Goal: Contribute content

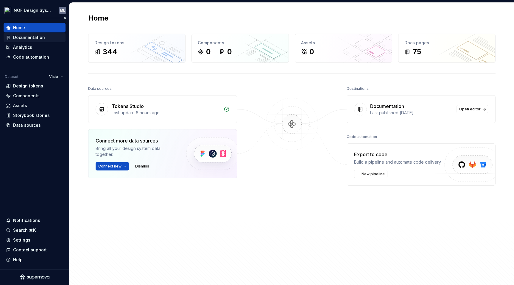
click at [38, 37] on div "Documentation" at bounding box center [29, 38] width 32 height 6
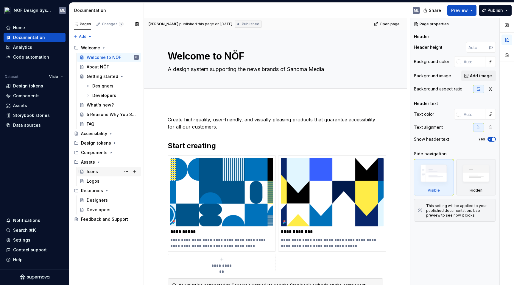
click at [93, 173] on div "Icons" at bounding box center [92, 172] width 11 height 6
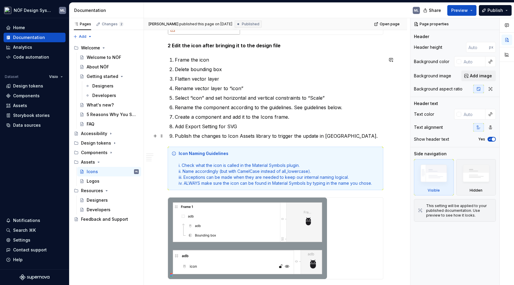
scroll to position [2308, 0]
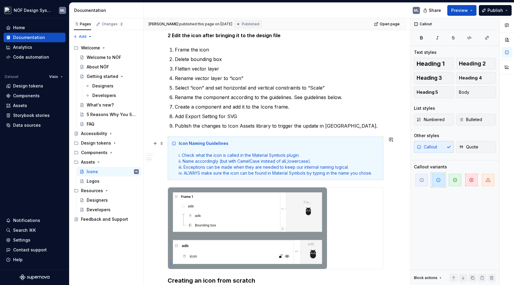
click at [376, 173] on div "Icon Naming Guidelines i. Check what the icon is called in the Material Symbols…" at bounding box center [279, 159] width 201 height 36
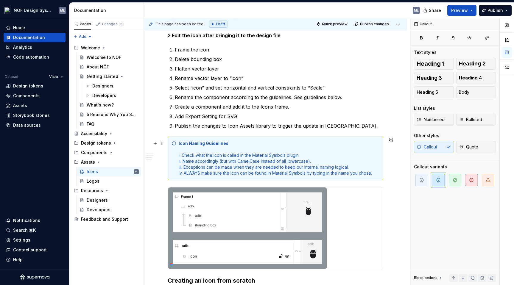
click at [370, 174] on div "Icon Naming Guidelines i. Check what the icon is called in the Material Symbols…" at bounding box center [279, 159] width 201 height 36
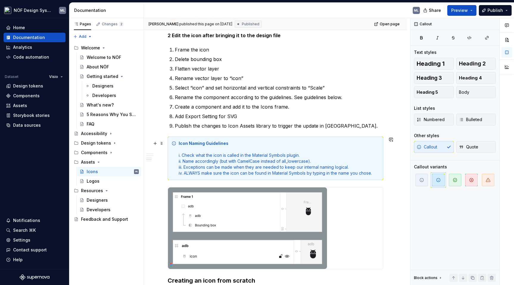
type textarea "*"
click at [336, 166] on div "Icon Naming Guidelines i. Check what the icon is called in the Material Symbols…" at bounding box center [279, 159] width 201 height 36
click at [350, 172] on div "Icon Naming Guidelines i. Check what the icon is called in the Material Symbols…" at bounding box center [279, 159] width 201 height 36
click at [370, 172] on div "Icon Naming Guidelines i. Check what the icon is called in the Material Symbols…" at bounding box center [279, 159] width 201 height 36
click at [380, 171] on div "Icon Naming Guidelines i. Check what the icon is called in the Material Symbols…" at bounding box center [279, 159] width 201 height 36
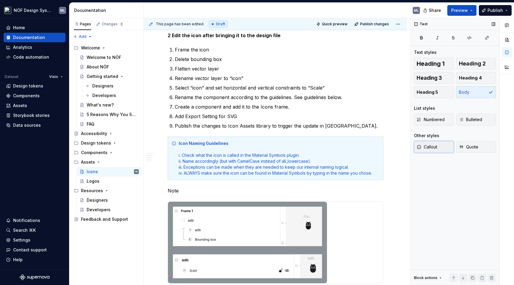
click at [434, 147] on span "Callout" at bounding box center [427, 147] width 21 height 6
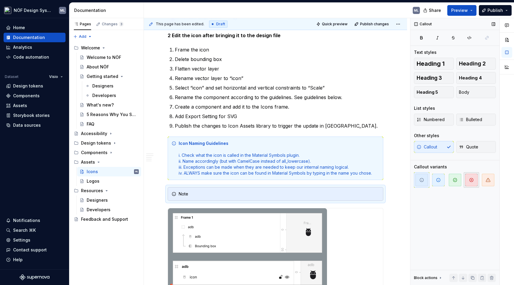
click at [470, 177] on span "button" at bounding box center [471, 180] width 13 height 13
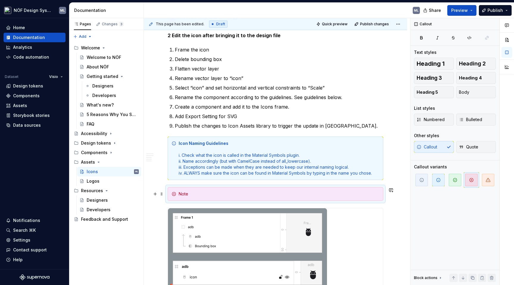
click at [192, 195] on div "Note" at bounding box center [279, 194] width 201 height 6
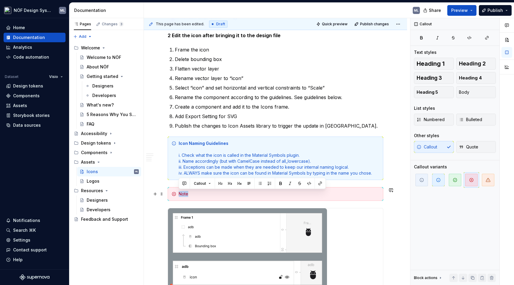
drag, startPoint x: 192, startPoint y: 192, endPoint x: 178, endPoint y: 192, distance: 14.9
click at [178, 192] on div "Note" at bounding box center [276, 194] width 216 height 14
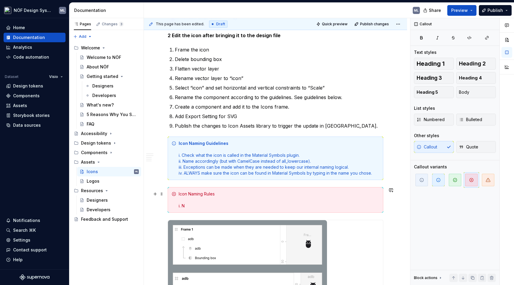
click at [217, 194] on div "Icon Naming Rules i. N" at bounding box center [279, 200] width 201 height 18
drag, startPoint x: 237, startPoint y: 196, endPoint x: 170, endPoint y: 193, distance: 66.8
click at [170, 193] on div "Icon Naming Limitations i. N" at bounding box center [276, 200] width 216 height 26
click at [199, 206] on div "Icon Naming Limitations i. N" at bounding box center [279, 200] width 201 height 18
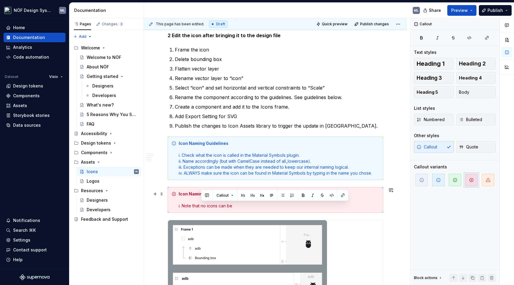
drag, startPoint x: 237, startPoint y: 206, endPoint x: 202, endPoint y: 207, distance: 35.2
click at [202, 207] on div "Icon Naming Limitations i. Note that no icons can be" at bounding box center [279, 200] width 201 height 18
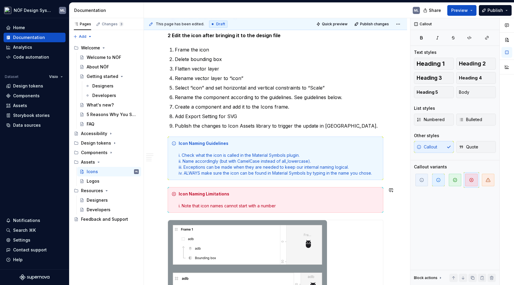
click at [202, 206] on div "Icon Naming Limitations i. Note that icon names cannot start with a number" at bounding box center [279, 200] width 201 height 18
click at [292, 209] on div "Icon Naming Limitations i. Note that icon names cannot start with a number" at bounding box center [279, 200] width 201 height 18
click at [282, 204] on div "Icon Naming Limitations i. Note that icon names cannot start with a number. For…" at bounding box center [279, 200] width 201 height 18
click at [379, 206] on div "Icon Naming Limitations i. Note that icon names cannot start with a number. For…" at bounding box center [279, 200] width 201 height 18
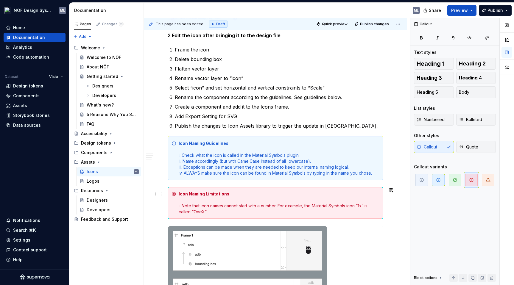
click at [201, 206] on div "Icon Naming Limitations i. Note that icon names cannot start with a number. For…" at bounding box center [279, 203] width 201 height 24
click at [249, 206] on div "Icon Naming Limitations i. Note that NÖF icon names cannot start with a number.…" at bounding box center [279, 203] width 201 height 24
click at [364, 204] on div "Icon Naming Limitations i. Note that NÖF icon names can’t start with a number. …" at bounding box center [279, 203] width 201 height 24
click at [222, 212] on div "Icon Naming Limitations i. Note that NÖF icon names can’t start with a number. …" at bounding box center [279, 203] width 201 height 24
click at [349, 211] on div "Icon Naming Limitations i. Note that NÖF icon names can’t start with a number. …" at bounding box center [279, 203] width 201 height 24
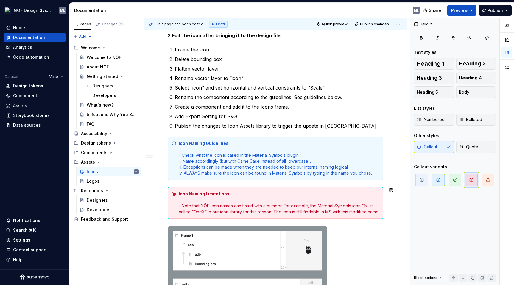
click at [330, 212] on div "Icon Naming Limitations i. Note that NÖF icon names can’t start with a number. …" at bounding box center [279, 203] width 201 height 24
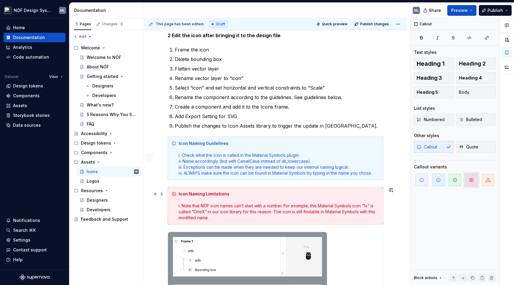
click at [327, 210] on div "Icon Naming Limitations i. Note that NÖF icon names can’t start with a number. …" at bounding box center [279, 206] width 201 height 30
click at [249, 207] on div "Icon Naming Limitations i. Note that NÖF icon names can’t start with a number. …" at bounding box center [279, 206] width 201 height 30
click at [272, 211] on div "Icon Naming Limitations i. Note that NÖF icon names can’t start with a number. …" at bounding box center [279, 206] width 201 height 30
drag, startPoint x: 315, startPoint y: 204, endPoint x: 286, endPoint y: 204, distance: 29.5
click at [286, 204] on div "Icon Naming Limitations i. Note that NÖF icon names can’t start with a number. …" at bounding box center [279, 206] width 201 height 30
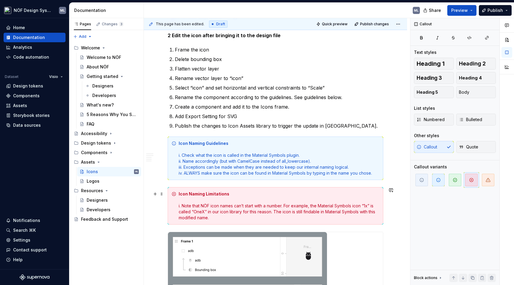
click at [269, 211] on div "Icon Naming Limitations i. Note that NÖF icon names can’t start with a number. …" at bounding box center [279, 206] width 201 height 30
click at [271, 212] on div "Icon Naming Limitations i. Note that NÖF icon names can’t start with a number. …" at bounding box center [279, 206] width 201 height 30
drag, startPoint x: 296, startPoint y: 211, endPoint x: 274, endPoint y: 211, distance: 21.7
click at [274, 211] on div "Icon Naming Limitations i. Note that NÖF icon names can’t start with a number. …" at bounding box center [279, 206] width 201 height 30
drag, startPoint x: 343, startPoint y: 211, endPoint x: 305, endPoint y: 211, distance: 37.5
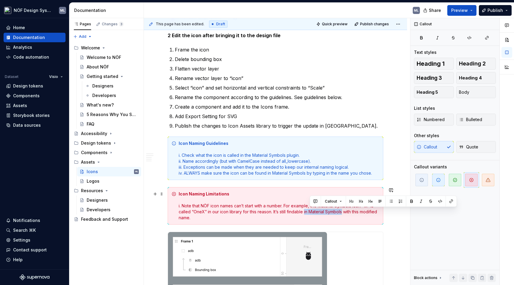
click at [305, 211] on div "Icon Naming Limitations i. Note that NÖF icon names can’t start with a number. …" at bounding box center [279, 206] width 201 height 30
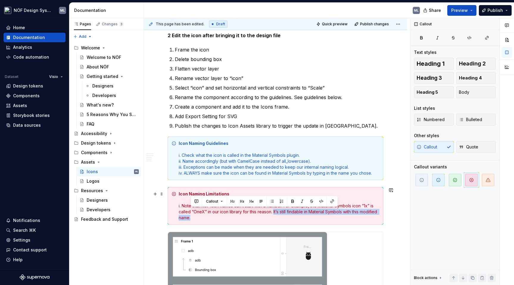
drag, startPoint x: 275, startPoint y: 216, endPoint x: 274, endPoint y: 212, distance: 3.7
click at [274, 213] on div "Icon Naming Limitations i. Note that NÖF icon names can’t start with a number. …" at bounding box center [279, 206] width 201 height 30
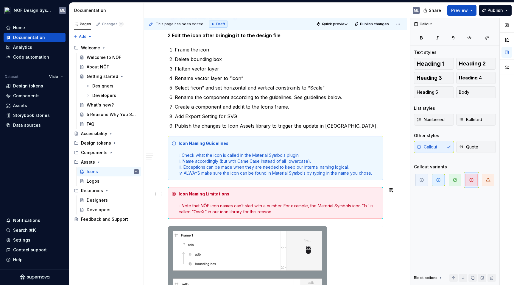
click at [284, 206] on div "Icon Naming Limitations i. Note that NÖF icon names can’t start with a number. …" at bounding box center [279, 203] width 201 height 24
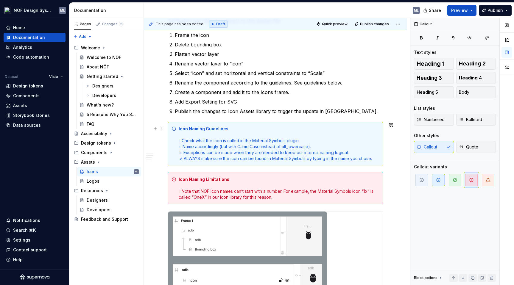
scroll to position [2325, 0]
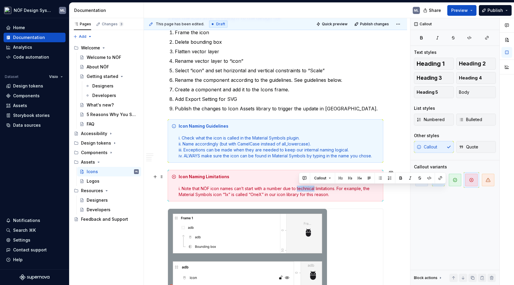
drag, startPoint x: 317, startPoint y: 187, endPoint x: 299, endPoint y: 187, distance: 17.9
click at [299, 187] on div "Icon Naming Limitations i. Note that NÖF icon names can’t start with a number d…" at bounding box center [279, 186] width 201 height 24
click at [327, 190] on div "Icon Naming Limitations i. Note that NÖF icon names can’t start with a number d…" at bounding box center [279, 186] width 201 height 24
click at [341, 188] on div "Icon Naming Limitations i. Note that NÖF icon names can’t start with a number d…" at bounding box center [279, 186] width 201 height 24
click at [317, 188] on div "Icon Naming Limitations i. Note that NÖF icon names can’t start with a number d…" at bounding box center [279, 186] width 201 height 24
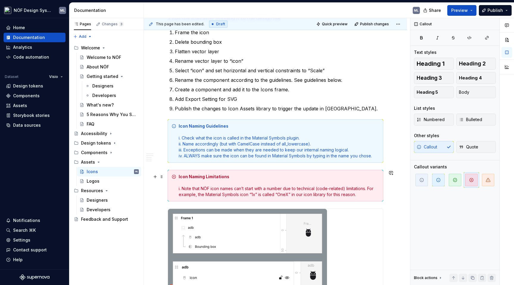
click at [369, 188] on div "Icon Naming Limitations i. Note that NÖF icon names can’t start with a number d…" at bounding box center [279, 186] width 201 height 24
drag, startPoint x: 346, startPoint y: 188, endPoint x: 317, endPoint y: 187, distance: 28.9
click at [317, 187] on div "Icon Naming Limitations i. Note that NÖF icon names can’t start with a number d…" at bounding box center [279, 186] width 201 height 24
click at [329, 188] on div "Icon Naming Limitations i. Note that NÖF icon names can’t start with a number d…" at bounding box center [279, 186] width 201 height 24
click at [245, 188] on div "Icon Naming Limitations i. Note that NÖF icon names can’t start with a number d…" at bounding box center [279, 186] width 201 height 24
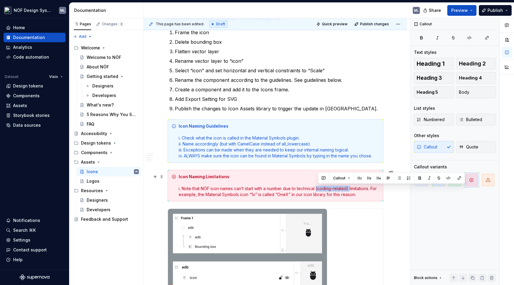
drag, startPoint x: 351, startPoint y: 188, endPoint x: 317, endPoint y: 188, distance: 33.4
click at [317, 188] on div "Icon Naming Limitations i. Note that NÖF icon names can’t start with a number d…" at bounding box center [279, 186] width 201 height 24
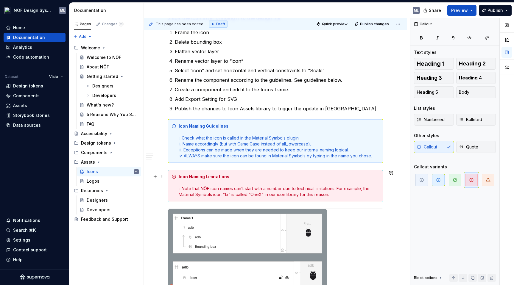
click at [337, 189] on div "Icon Naming Limitations i. Note that NÖF icon names can’t start with a number d…" at bounding box center [279, 186] width 201 height 24
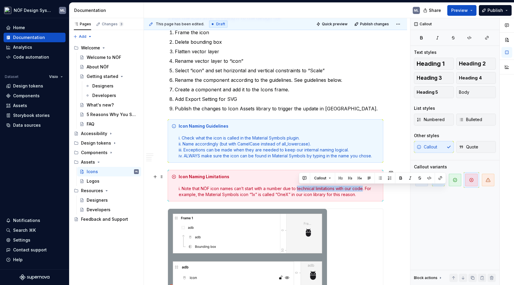
drag, startPoint x: 366, startPoint y: 187, endPoint x: 299, endPoint y: 189, distance: 67.4
click at [299, 189] on div "Icon Naming Limitations i. Note that NÖF icon names can’t start with a number d…" at bounding box center [279, 186] width 201 height 24
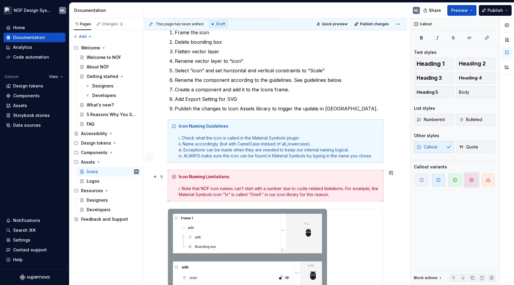
click at [308, 189] on div "Icon Naming Limitations i. Note that NÖF icon names can’t start with a number d…" at bounding box center [279, 186] width 201 height 24
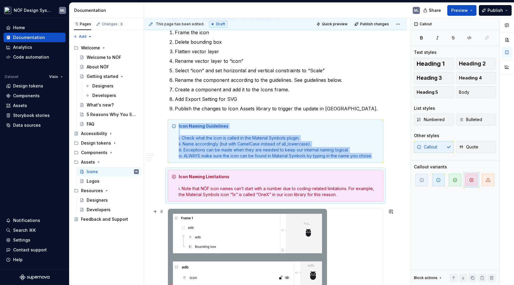
click at [398, 217] on div "**********" at bounding box center [277, 152] width 266 height 268
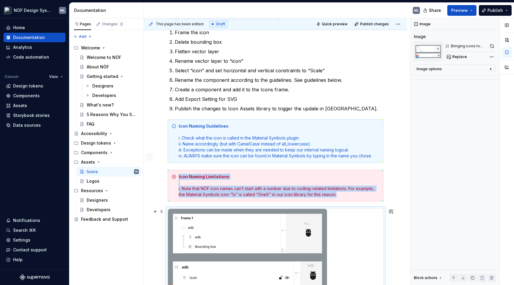
scroll to position [2330, 0]
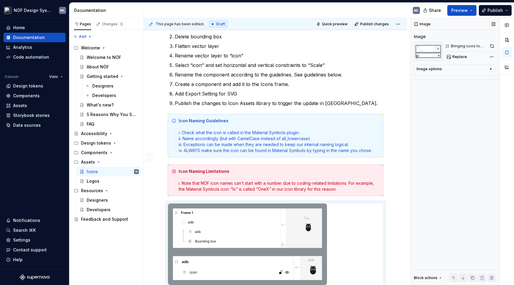
click at [411, 175] on div "Image Image Bringing icons to library Replace Image options Alignment Caption B…" at bounding box center [455, 152] width 89 height 268
click at [150, 227] on div "**********" at bounding box center [277, 152] width 266 height 268
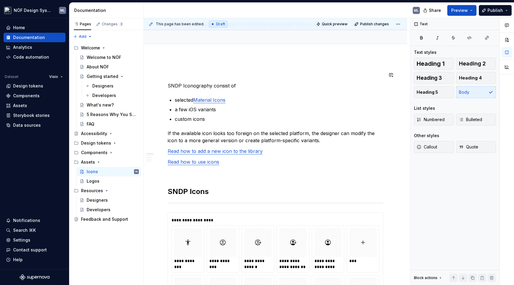
scroll to position [0, 0]
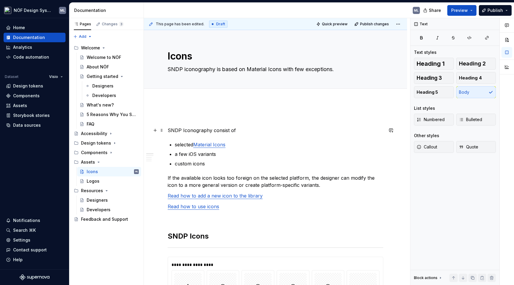
click at [227, 129] on p "SNDP Iconography consist of" at bounding box center [276, 130] width 216 height 7
click at [238, 175] on p "If the available icon looks too foreign on the selected platform, the designer …" at bounding box center [276, 182] width 216 height 14
click at [473, 11] on button "Preview" at bounding box center [461, 10] width 29 height 11
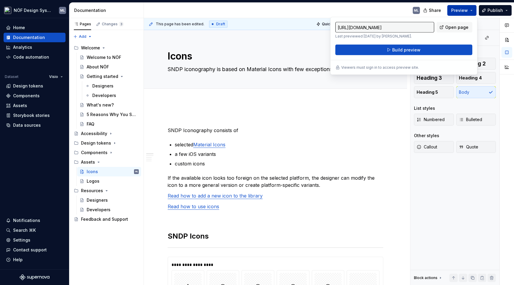
click at [461, 9] on span "Preview" at bounding box center [459, 10] width 17 height 6
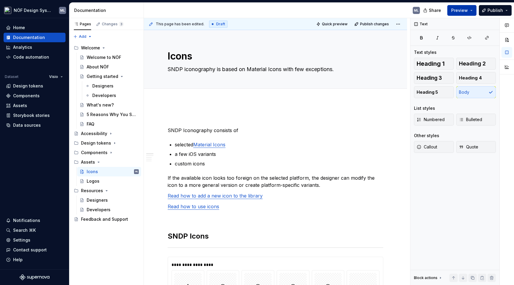
click at [461, 9] on span "Preview" at bounding box center [459, 10] width 17 height 6
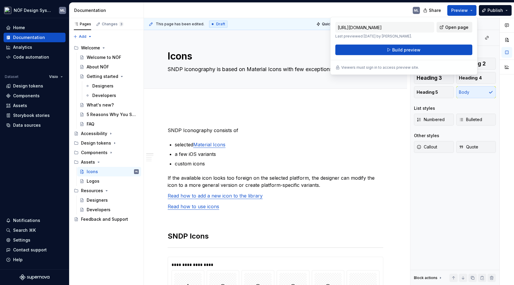
click at [450, 29] on span "Open page" at bounding box center [456, 27] width 23 height 6
click at [391, 8] on div "ML" at bounding box center [284, 10] width 281 height 15
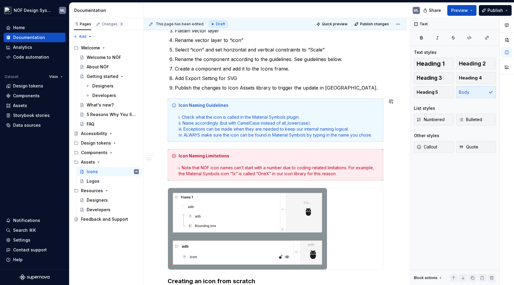
scroll to position [2360, 0]
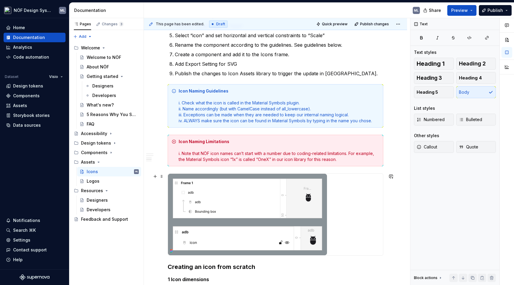
click at [349, 195] on div at bounding box center [275, 215] width 215 height 82
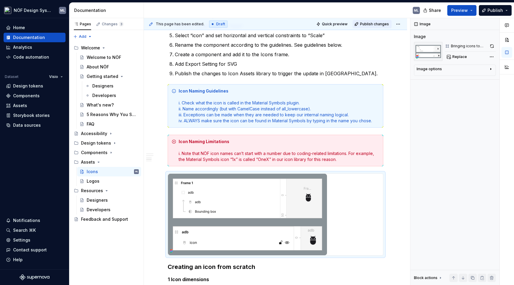
click at [380, 25] on span "Publish changes" at bounding box center [374, 24] width 29 height 5
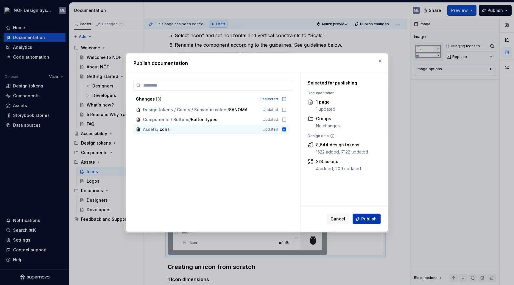
click at [372, 218] on span "Publish" at bounding box center [368, 219] width 15 height 6
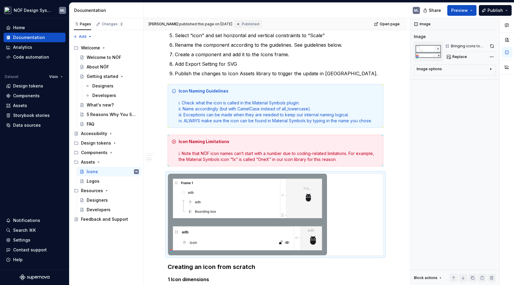
type textarea "*"
